Goal: Entertainment & Leisure: Consume media (video, audio)

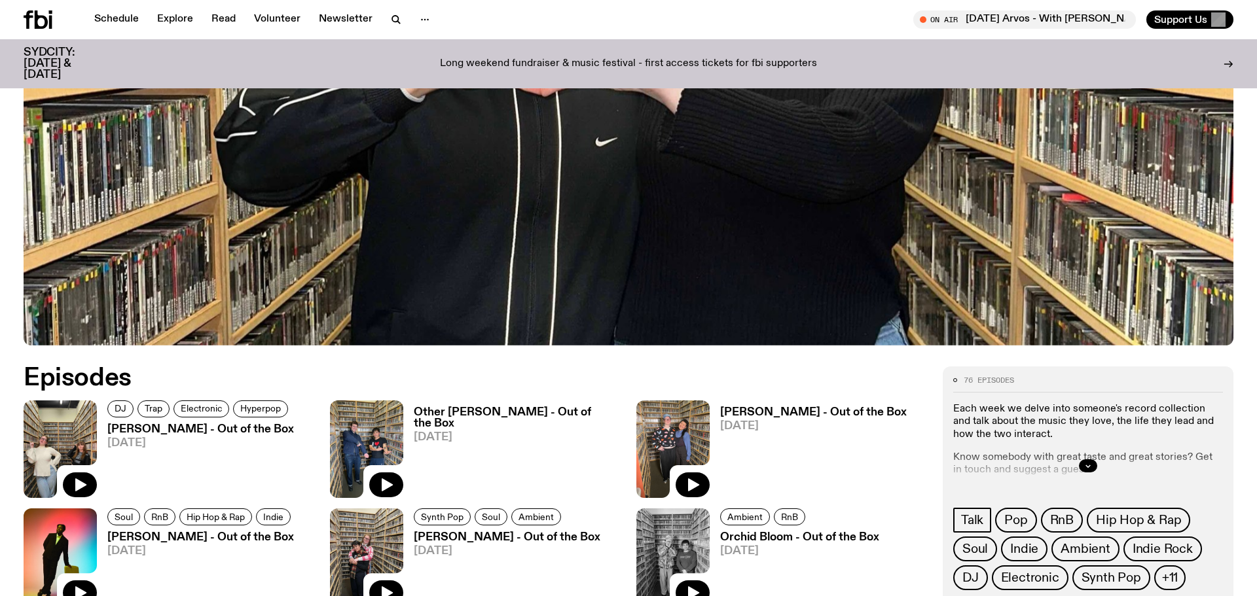
scroll to position [689, 0]
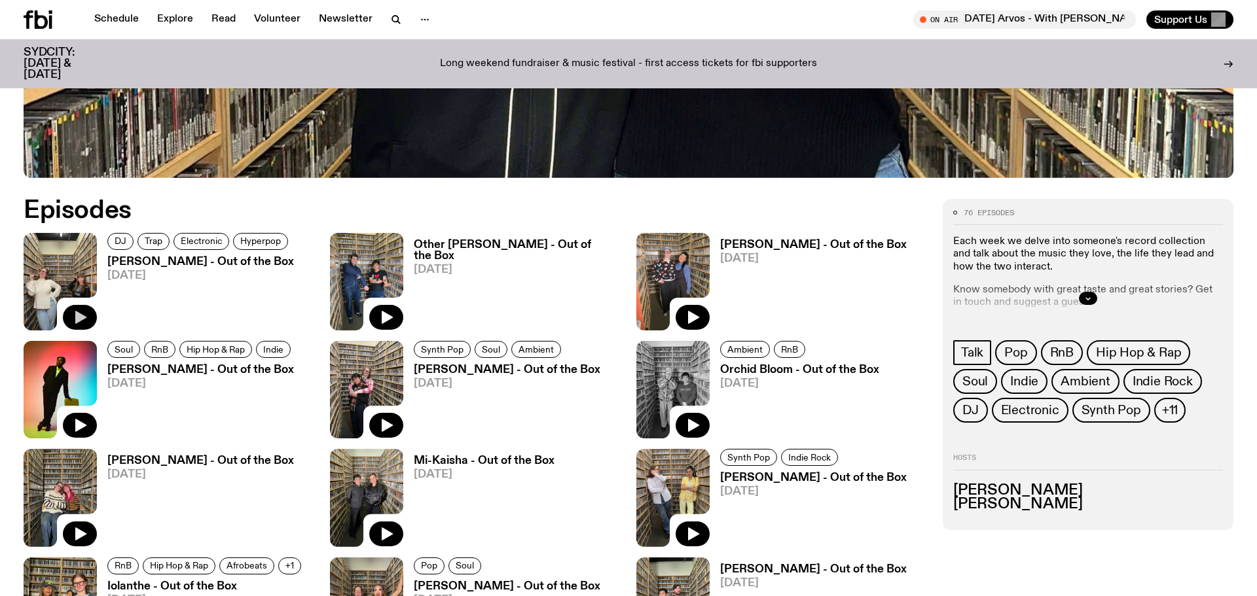
click at [81, 313] on icon "button" at bounding box center [80, 318] width 16 height 16
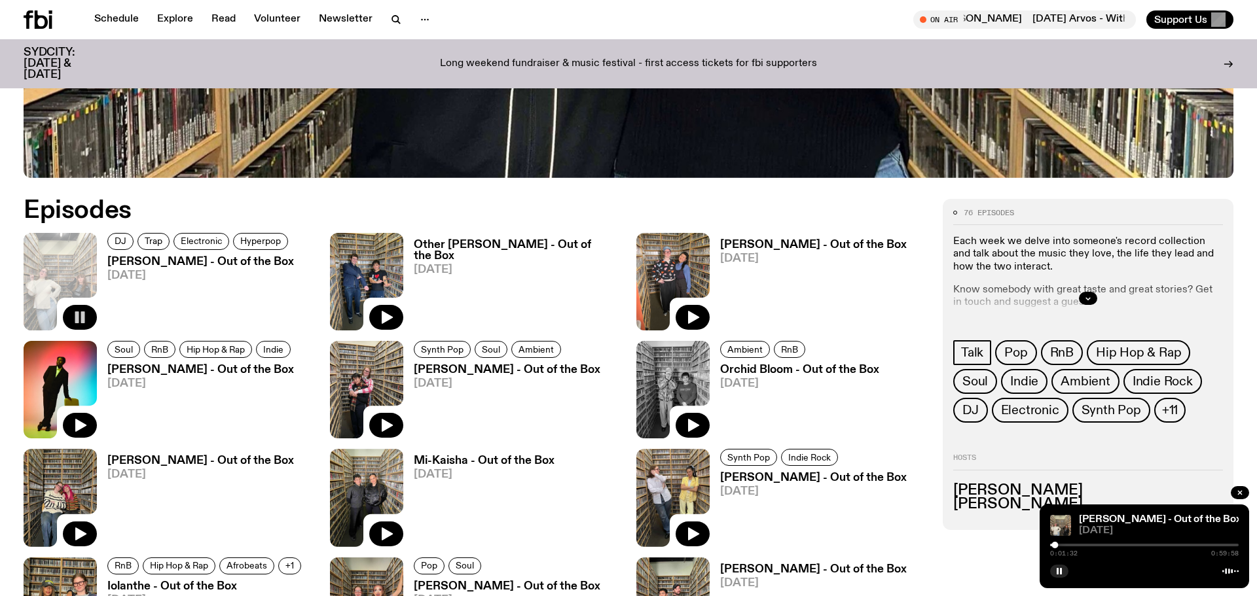
click at [1066, 578] on div "[PERSON_NAME] - Out of the Box [DATE] 0:01:32 0:59:58" at bounding box center [1144, 547] width 209 height 84
click at [1059, 575] on icon "button" at bounding box center [1059, 572] width 8 height 8
click at [1058, 577] on button "button" at bounding box center [1059, 571] width 18 height 13
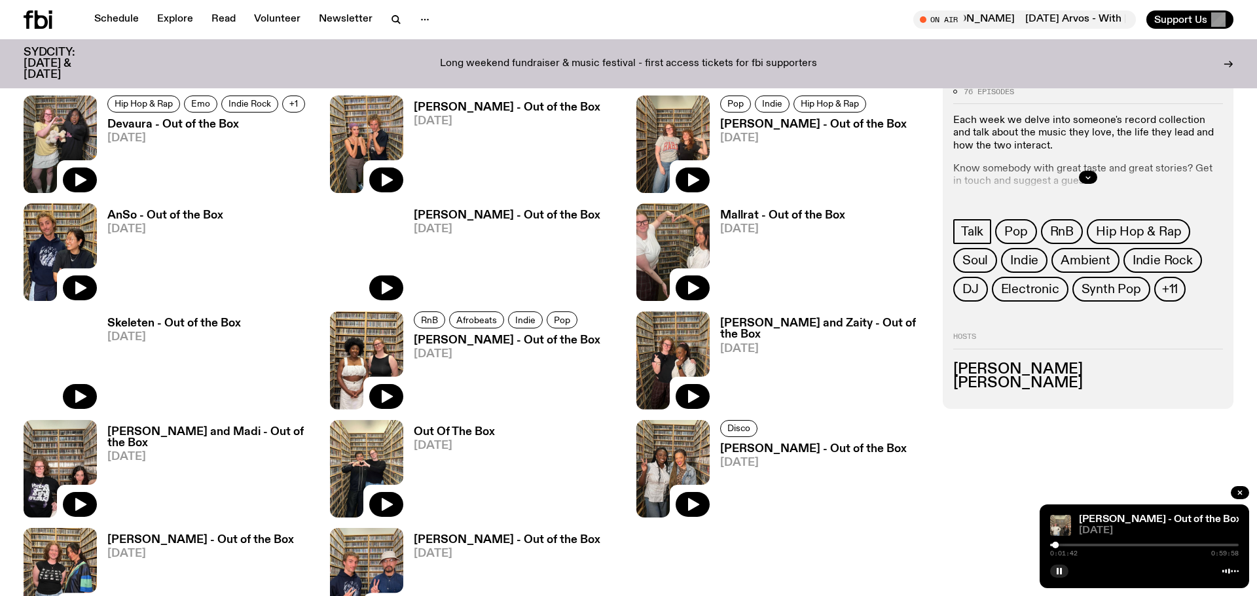
scroll to position [1644, 0]
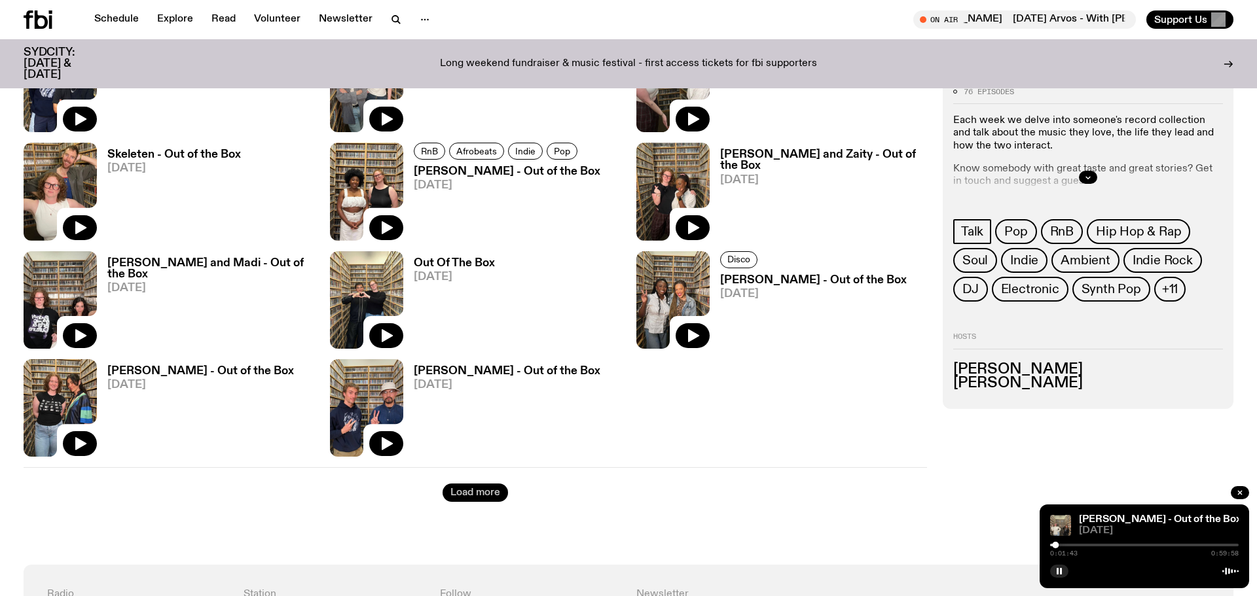
click at [480, 494] on button "Load more" at bounding box center [475, 493] width 65 height 18
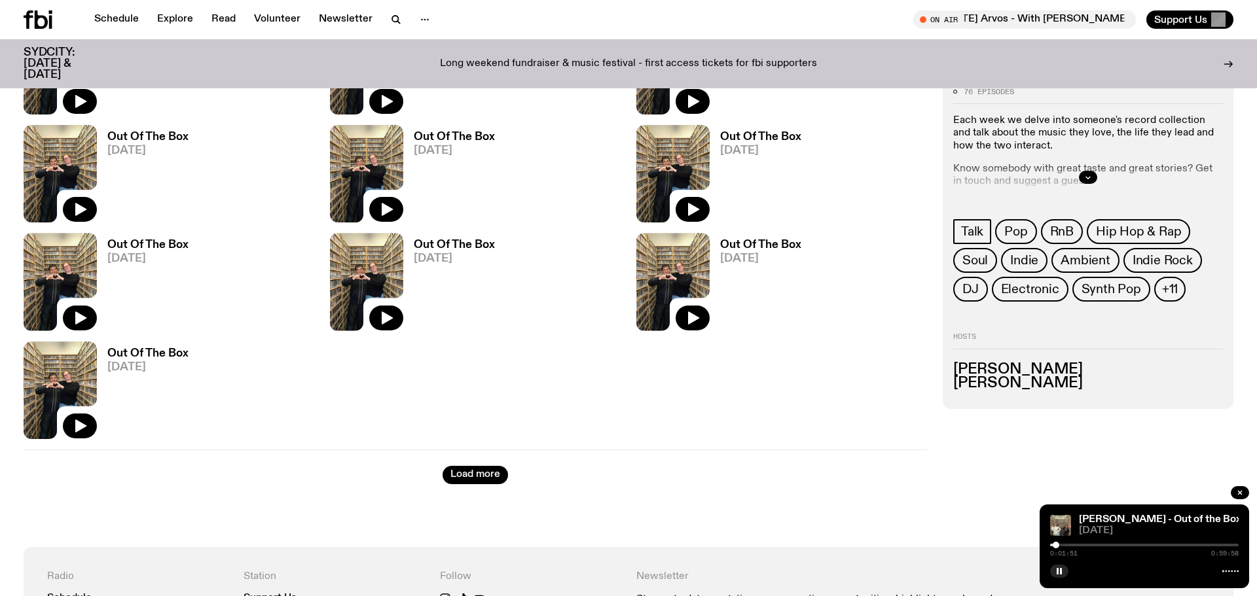
scroll to position [2867, 0]
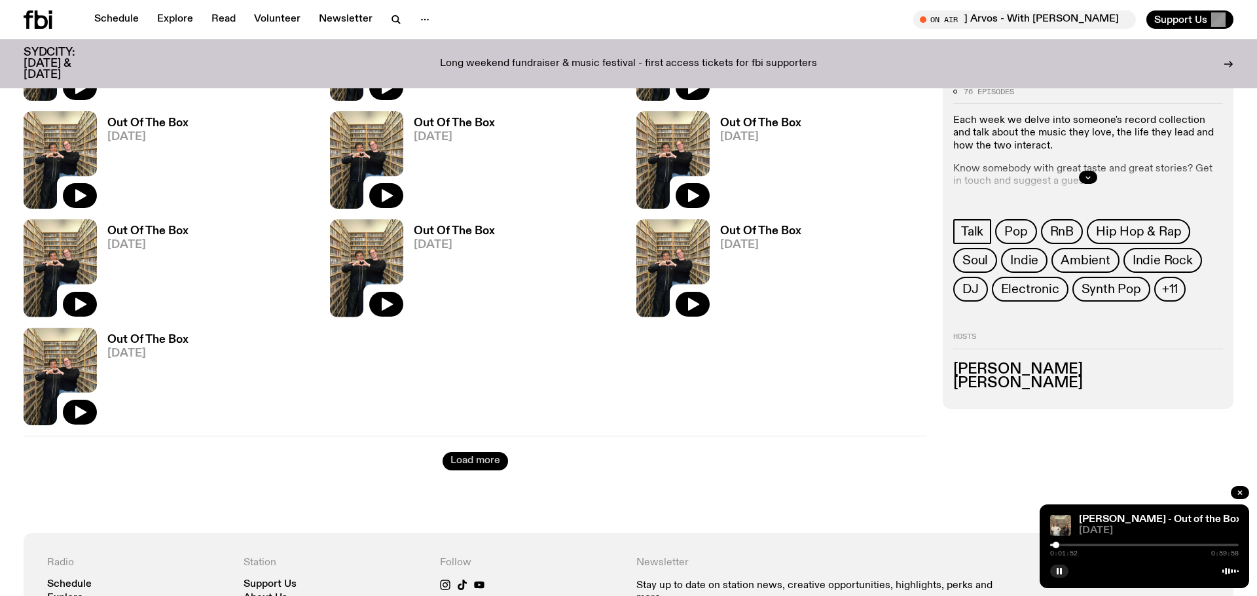
click at [488, 458] on button "Load more" at bounding box center [475, 461] width 65 height 18
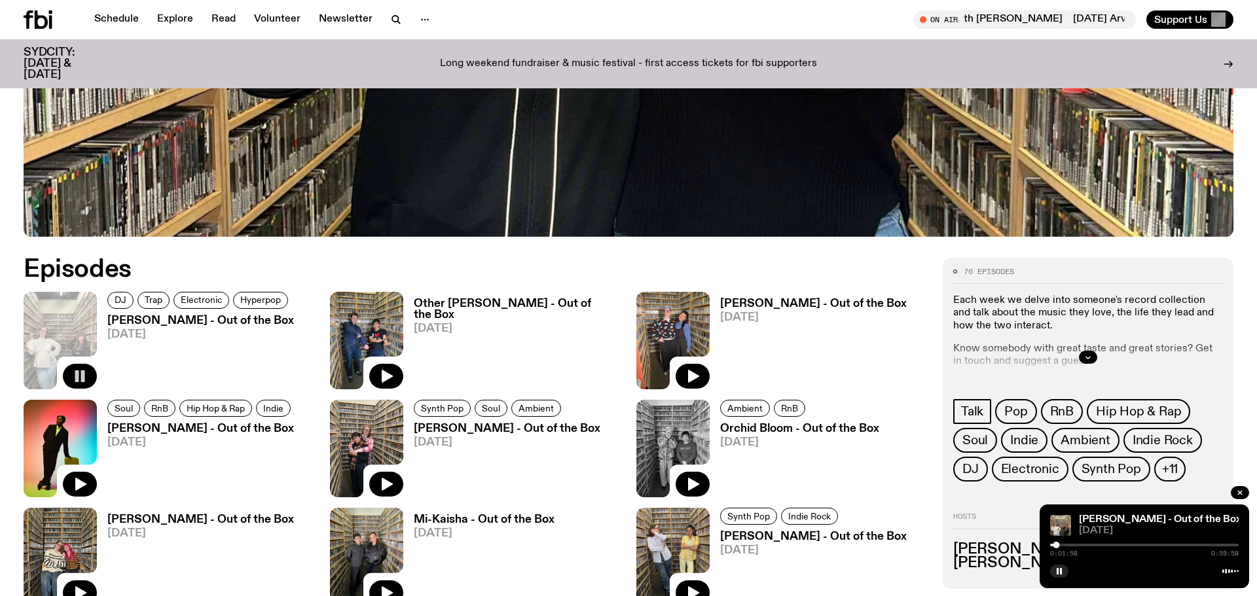
scroll to position [478, 0]
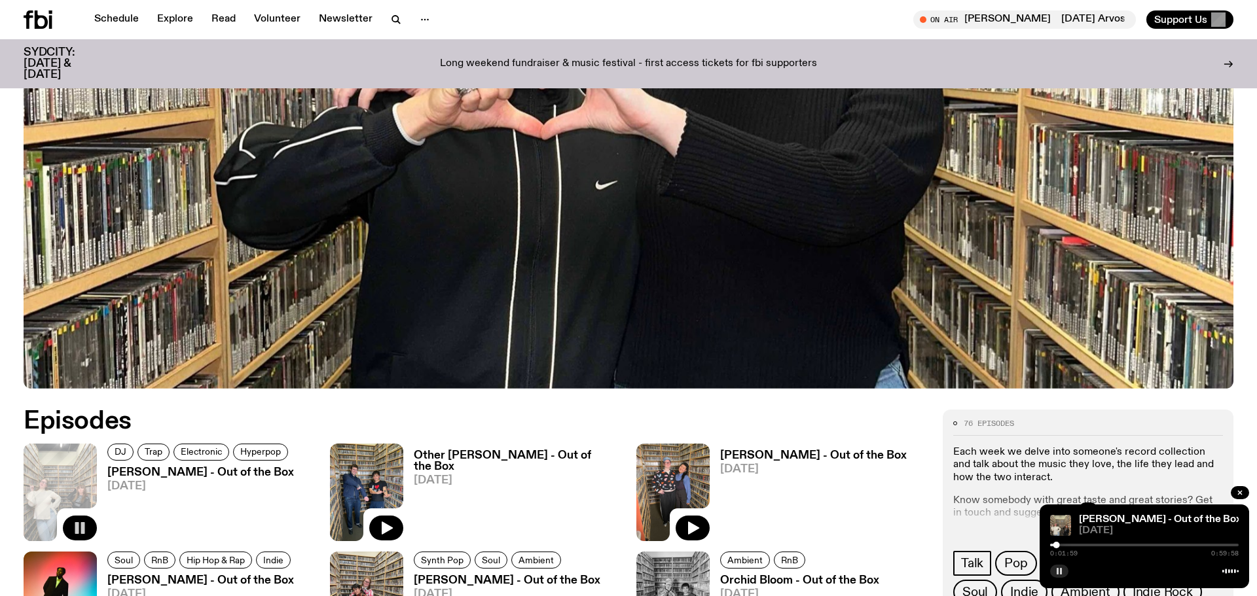
drag, startPoint x: 1064, startPoint y: 570, endPoint x: 934, endPoint y: 469, distance: 164.8
click at [1064, 570] on button "button" at bounding box center [1059, 571] width 18 height 13
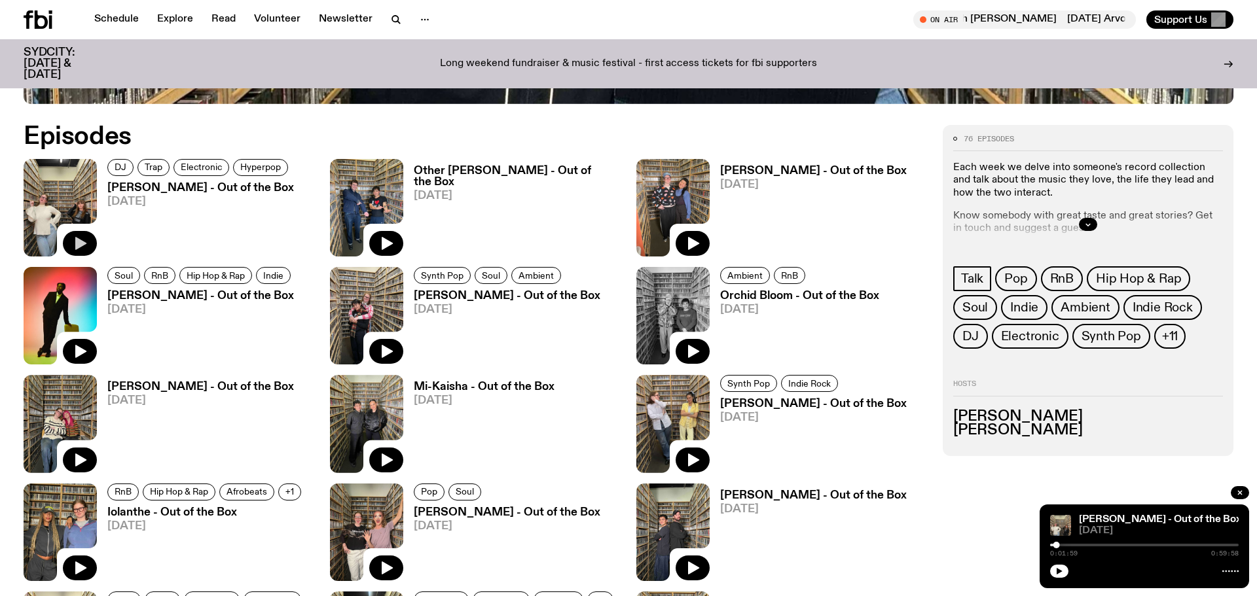
scroll to position [992, 0]
